Goal: Use online tool/utility: Utilize a website feature to perform a specific function

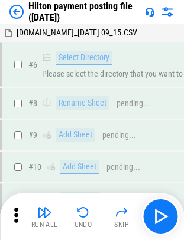
scroll to position [361, 0]
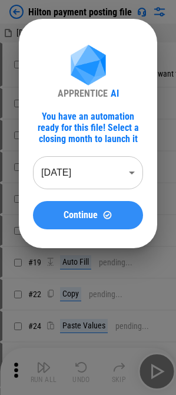
click at [74, 211] on span "Continue" at bounding box center [81, 215] width 34 height 9
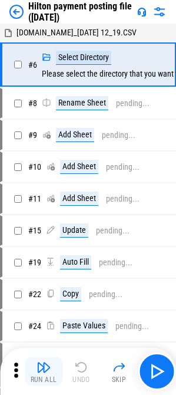
click at [40, 375] on button "Run All" at bounding box center [44, 372] width 38 height 28
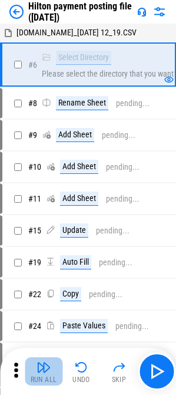
click at [49, 375] on button "Run All" at bounding box center [44, 372] width 38 height 28
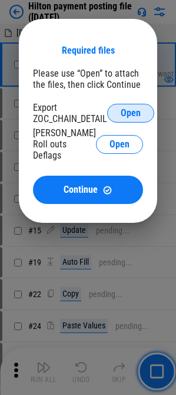
click at [132, 112] on span "Open" at bounding box center [131, 113] width 20 height 9
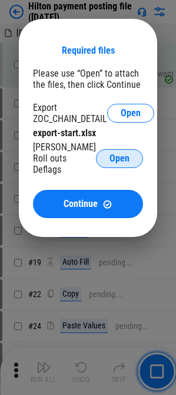
click at [112, 154] on span "Open" at bounding box center [120, 158] width 20 height 9
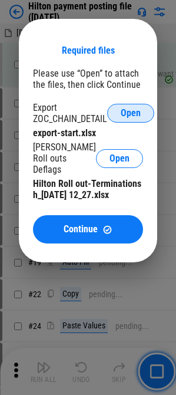
click at [138, 115] on span "Open" at bounding box center [131, 113] width 20 height 9
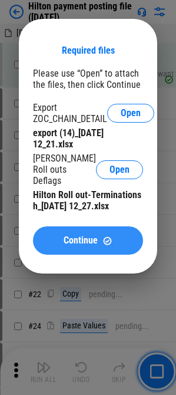
click at [69, 236] on span "Continue" at bounding box center [81, 240] width 34 height 9
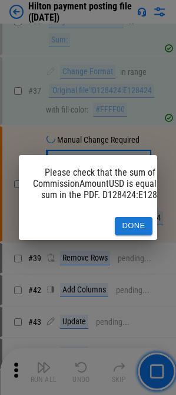
scroll to position [829, 0]
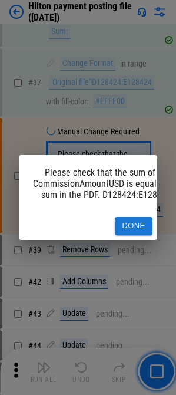
click at [125, 219] on button "Done" at bounding box center [134, 226] width 38 height 18
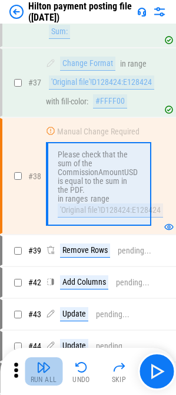
click at [40, 371] on img "button" at bounding box center [44, 368] width 14 height 14
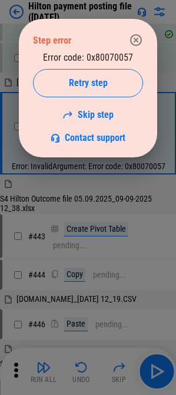
scroll to position [3965, 0]
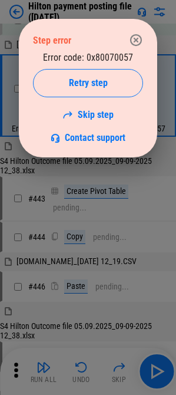
click at [133, 45] on icon "button" at bounding box center [136, 40] width 14 height 14
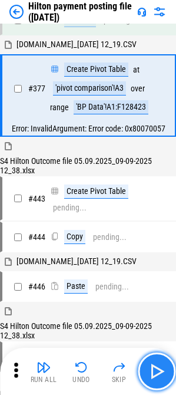
click at [166, 372] on img "button" at bounding box center [157, 371] width 19 height 19
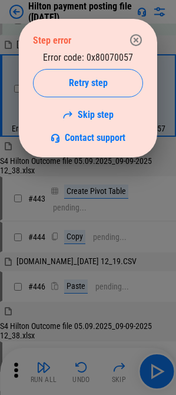
click at [136, 40] on icon "button" at bounding box center [136, 40] width 12 height 12
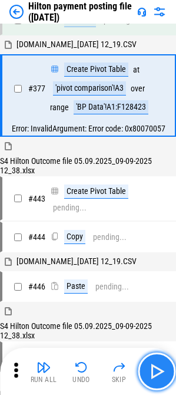
click at [147, 367] on button "button" at bounding box center [157, 372] width 38 height 38
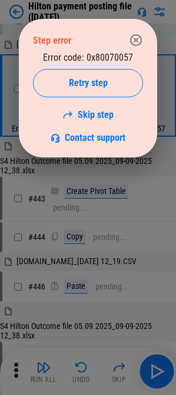
drag, startPoint x: 140, startPoint y: 35, endPoint x: 139, endPoint y: 41, distance: 5.9
click at [140, 35] on icon "button" at bounding box center [136, 40] width 14 height 14
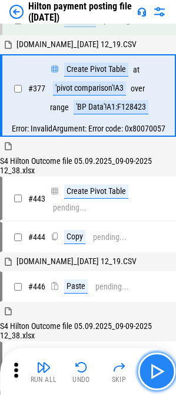
click at [158, 371] on img "button" at bounding box center [157, 371] width 19 height 19
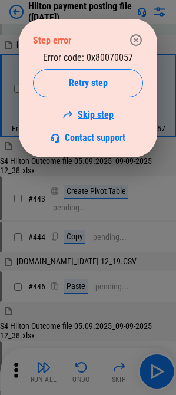
click at [90, 118] on link "Skip step" at bounding box center [88, 114] width 51 height 11
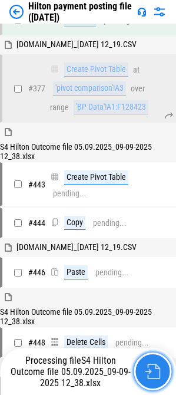
click at [145, 375] on img "button" at bounding box center [152, 371] width 15 height 15
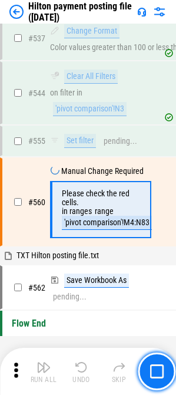
scroll to position [5602, 0]
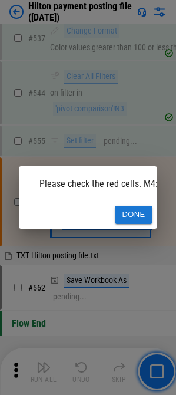
click at [133, 211] on button "Done" at bounding box center [134, 215] width 38 height 18
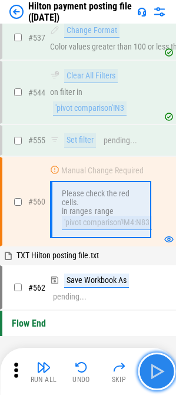
click at [155, 375] on img "button" at bounding box center [157, 371] width 19 height 19
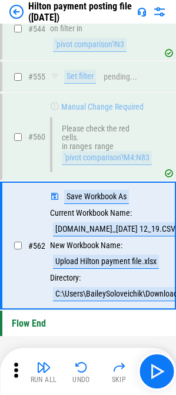
scroll to position [5625, 0]
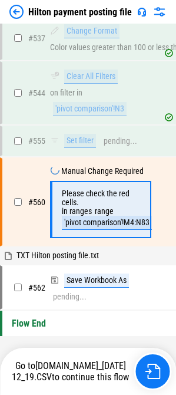
scroll to position [5602, 0]
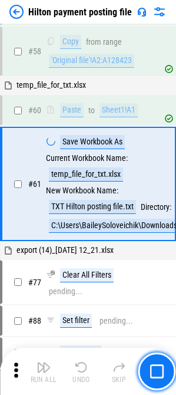
scroll to position [1579, 0]
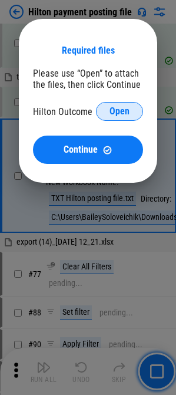
click at [107, 116] on button "Open" at bounding box center [119, 111] width 47 height 19
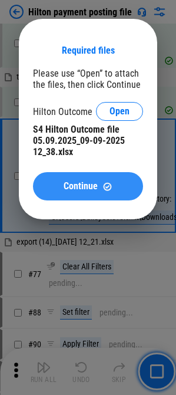
click at [56, 189] on div "Continue" at bounding box center [88, 187] width 82 height 10
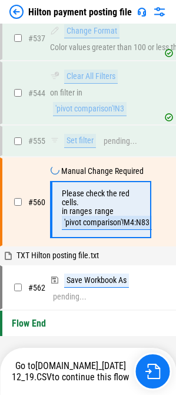
scroll to position [5602, 0]
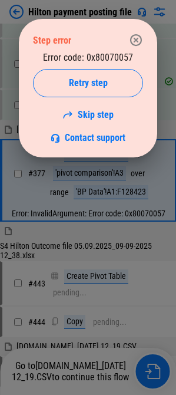
scroll to position [3965, 0]
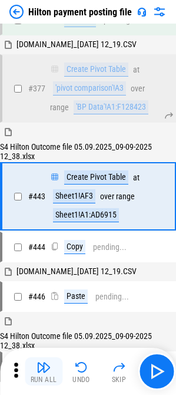
click at [41, 380] on div "Run All" at bounding box center [44, 380] width 27 height 7
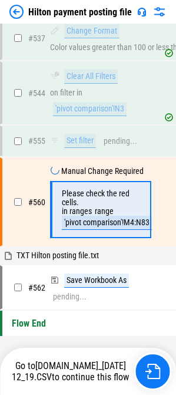
scroll to position [5602, 0]
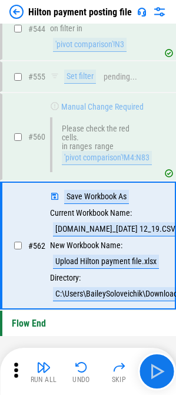
scroll to position [5625, 0]
click at [20, 18] on img at bounding box center [16, 12] width 14 height 14
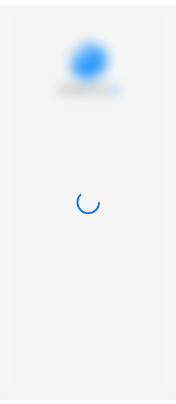
scroll to position [0, 0]
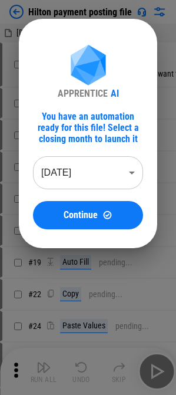
click at [88, 168] on body "Hilton payment posting file [DOMAIN_NAME]_[DATE] 12_19.CSV # 6 Select Directory…" at bounding box center [88, 197] width 176 height 395
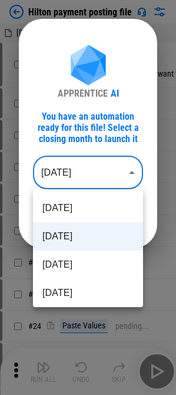
click at [72, 237] on li "[DATE]" at bounding box center [88, 237] width 110 height 28
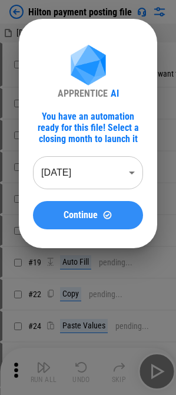
click at [79, 211] on span "Continue" at bounding box center [81, 215] width 34 height 9
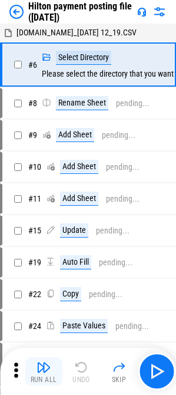
click at [48, 377] on div "Run All" at bounding box center [44, 380] width 27 height 7
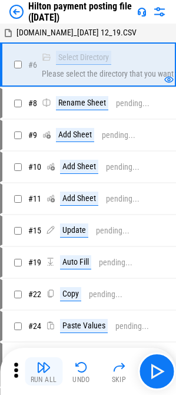
click at [46, 367] on img "button" at bounding box center [44, 368] width 14 height 14
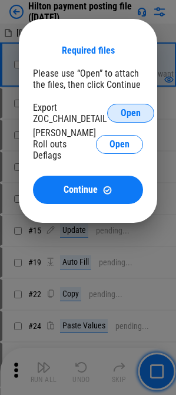
click at [128, 109] on span "Open" at bounding box center [131, 113] width 20 height 9
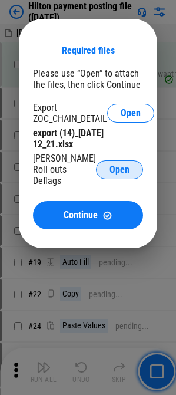
click at [129, 165] on span "Open" at bounding box center [120, 169] width 20 height 9
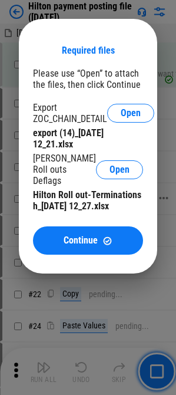
drag, startPoint x: 63, startPoint y: 237, endPoint x: 66, endPoint y: 260, distance: 22.6
click at [63, 237] on button "Continue" at bounding box center [88, 241] width 110 height 28
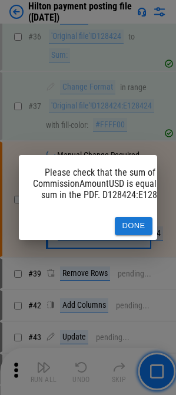
scroll to position [829, 0]
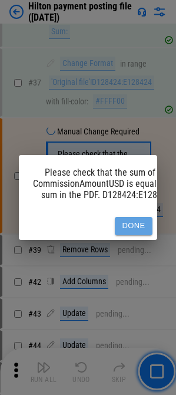
click at [131, 224] on button "Done" at bounding box center [134, 226] width 38 height 18
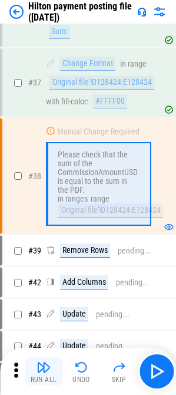
click at [44, 367] on img "button" at bounding box center [44, 368] width 14 height 14
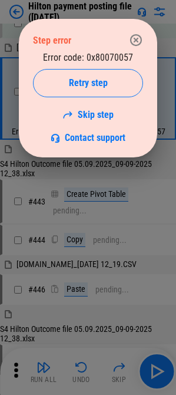
scroll to position [3965, 0]
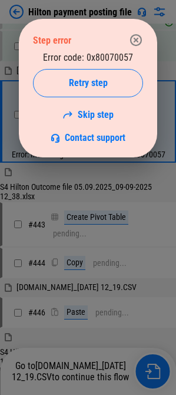
scroll to position [3965, 0]
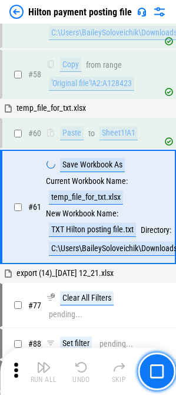
scroll to position [1579, 0]
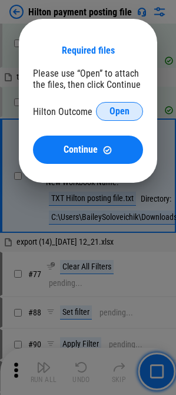
click at [133, 107] on button "Open" at bounding box center [119, 111] width 47 height 19
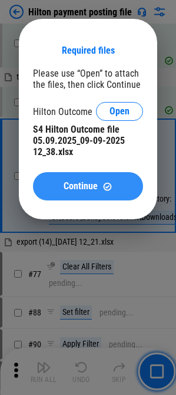
click at [47, 179] on button "Continue" at bounding box center [88, 186] width 110 height 28
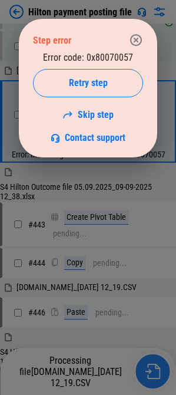
scroll to position [3965, 0]
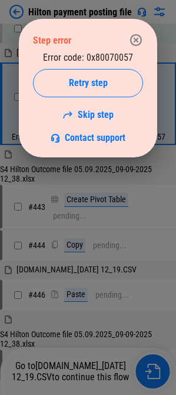
scroll to position [3965, 0]
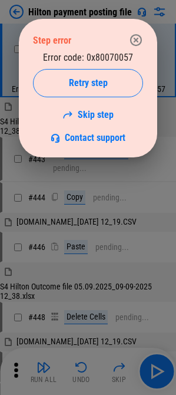
scroll to position [4009, 0]
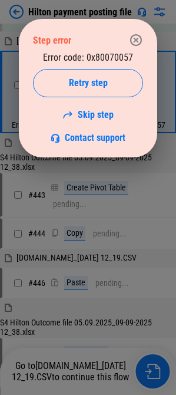
scroll to position [4009, 0]
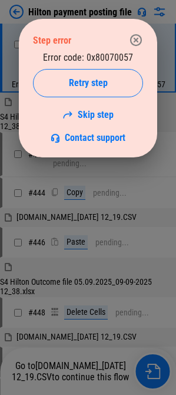
click at [135, 40] on icon "button" at bounding box center [136, 40] width 12 height 12
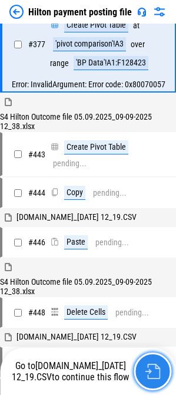
click at [151, 377] on img "button" at bounding box center [152, 371] width 15 height 15
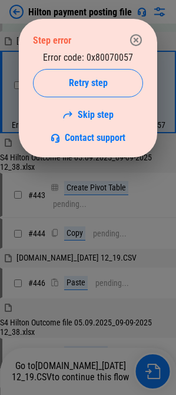
scroll to position [4009, 0]
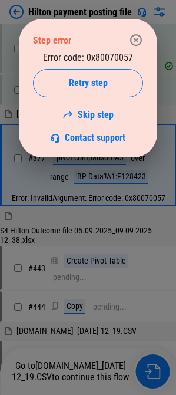
scroll to position [4009, 0]
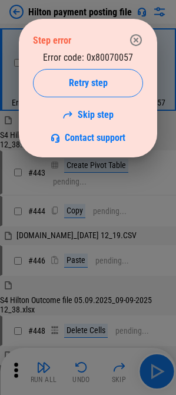
scroll to position [4009, 0]
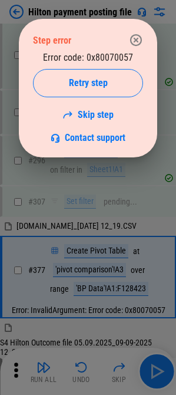
scroll to position [4009, 0]
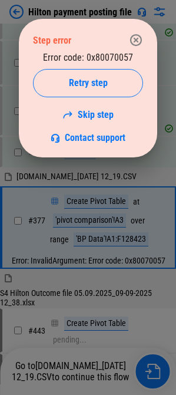
scroll to position [3902, 0]
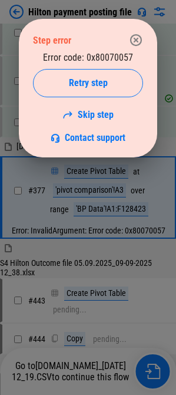
scroll to position [3902, 0]
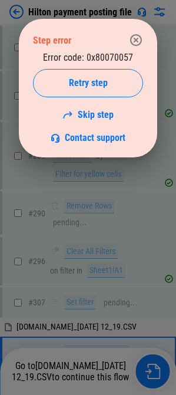
scroll to position [3902, 0]
